Goal: Task Accomplishment & Management: Use online tool/utility

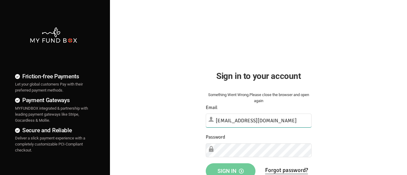
type input "demo@myfundbox.de"
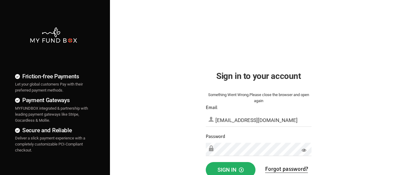
click at [231, 169] on span "Sign in" at bounding box center [231, 170] width 26 height 6
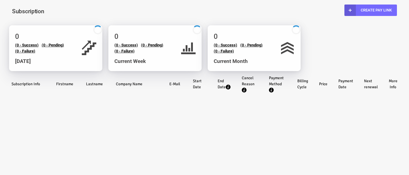
select select "100"
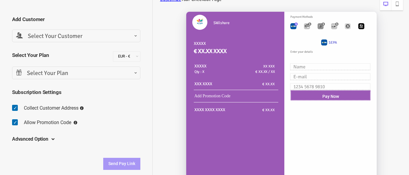
scroll to position [13, 0]
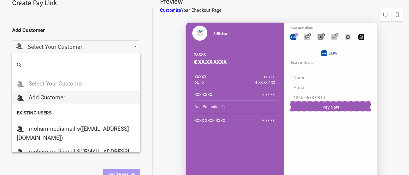
click at [134, 49] on span "Select Your Customer" at bounding box center [76, 47] width 120 height 9
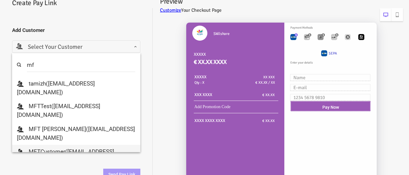
type input "mf"
select select "MFT_Email@gmail.com"
